Goal: Navigation & Orientation: Find specific page/section

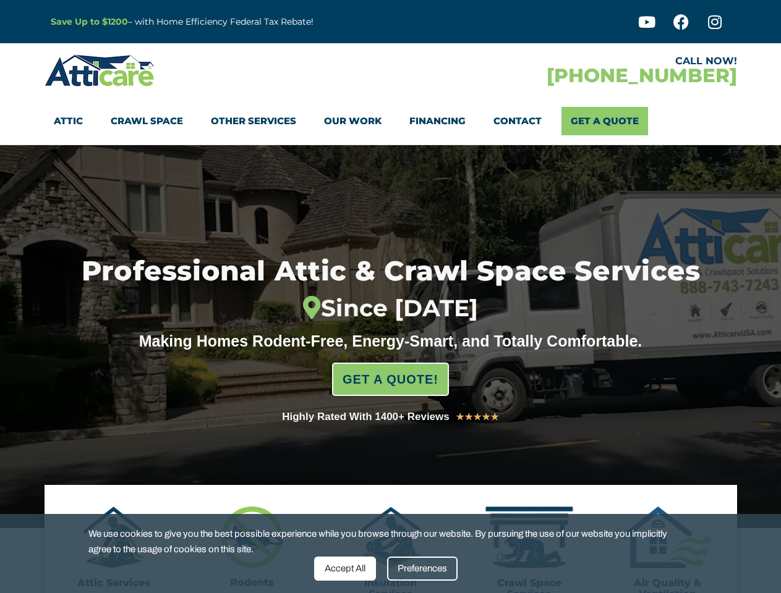
click at [390, 297] on div "Since [DATE]" at bounding box center [389, 309] width 745 height 28
click at [345, 569] on div "Accept All" at bounding box center [345, 569] width 62 height 24
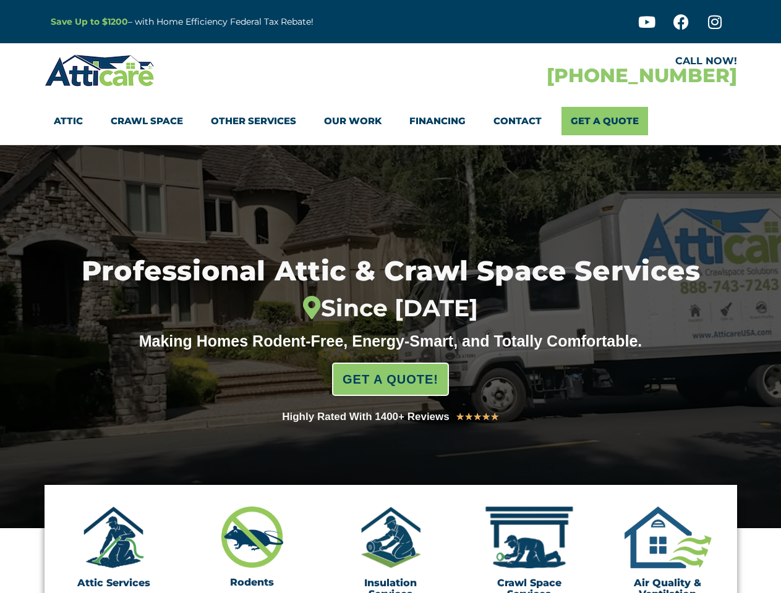
click at [422, 569] on div "Insulation Services" at bounding box center [390, 553] width 95 height 93
